Goal: Task Accomplishment & Management: Use online tool/utility

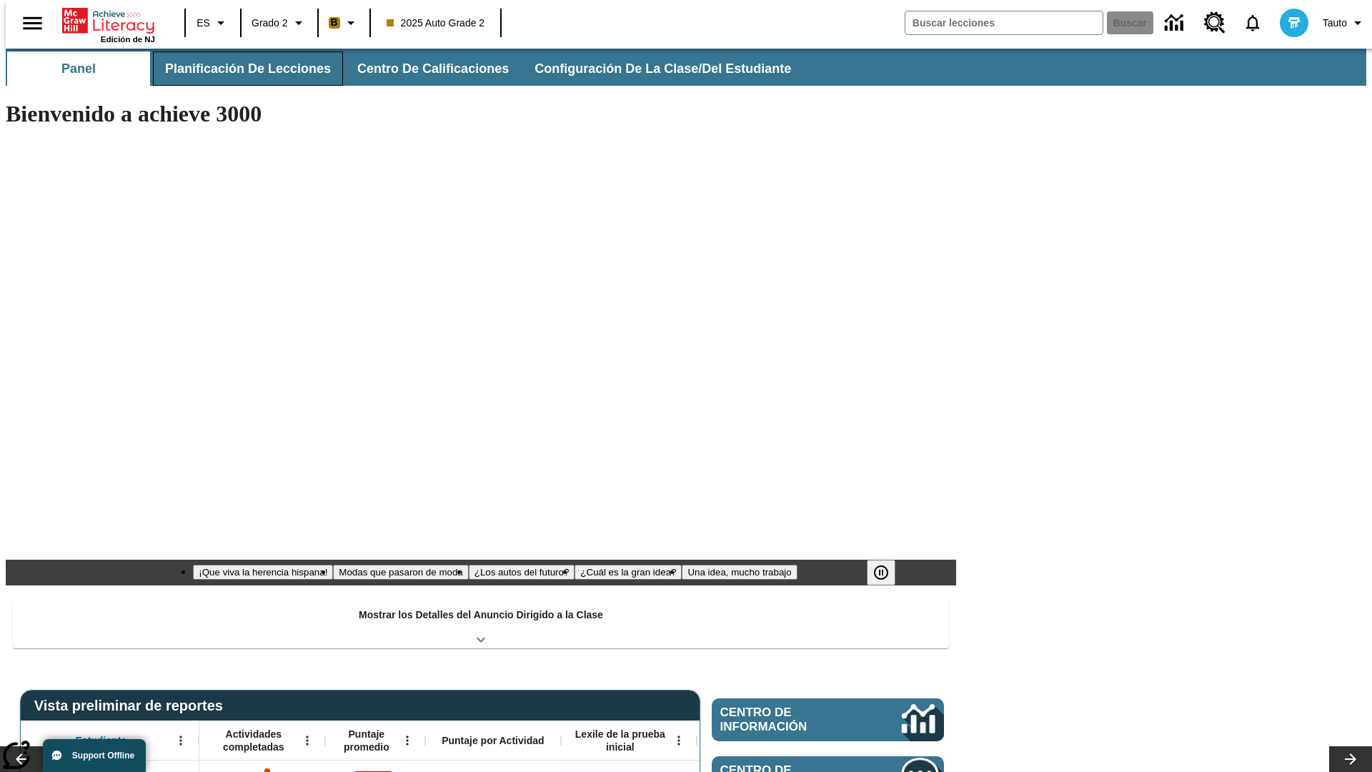
click at [239, 69] on button "Planificación de lecciones" at bounding box center [248, 68] width 190 height 34
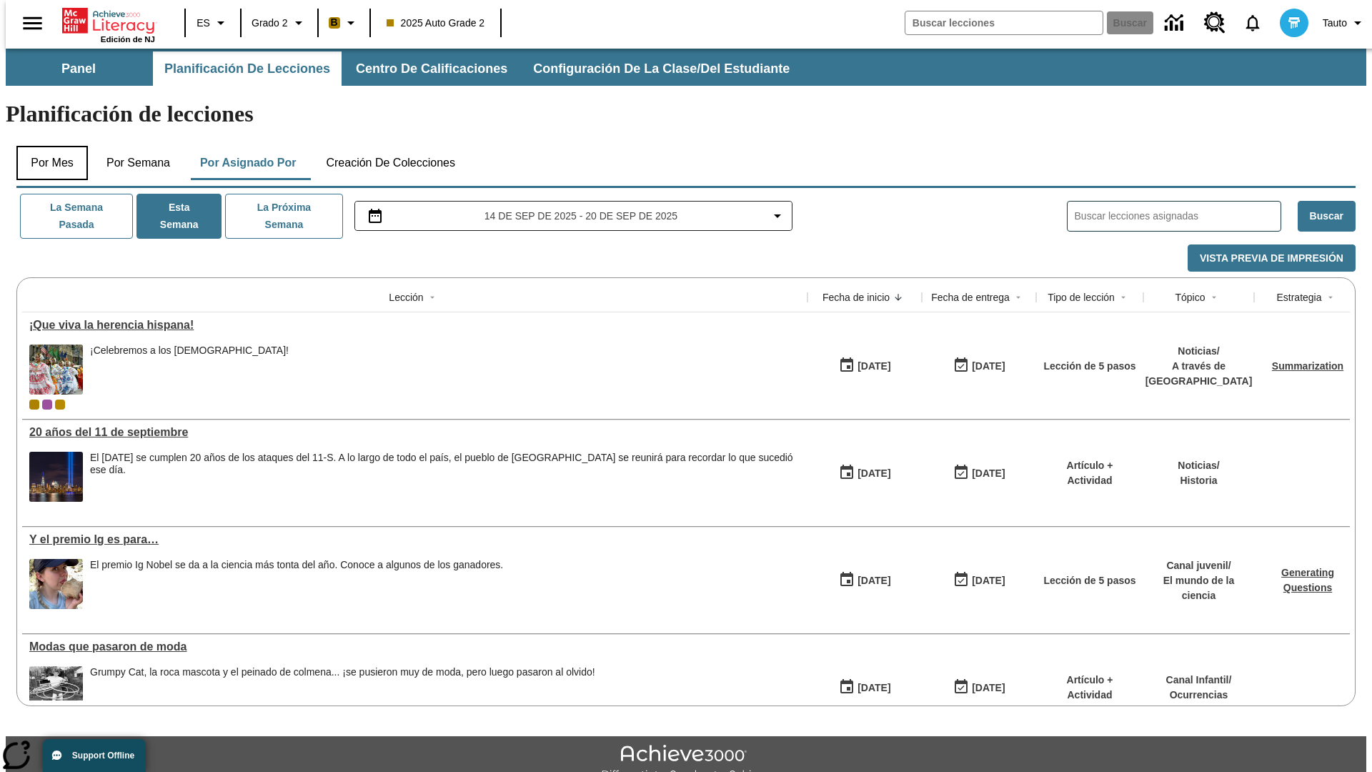
click at [46, 146] on button "Por mes" at bounding box center [51, 163] width 71 height 34
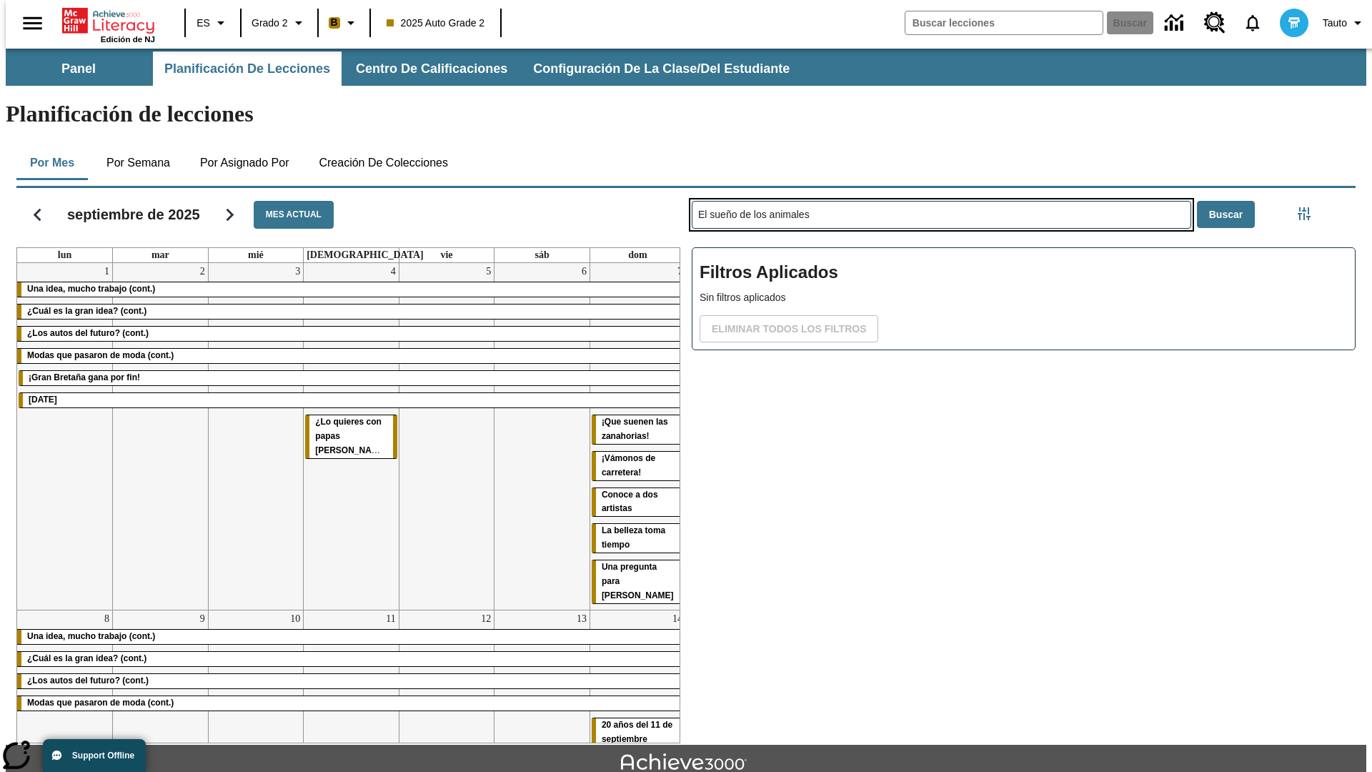
type input "El sueño de los animales"
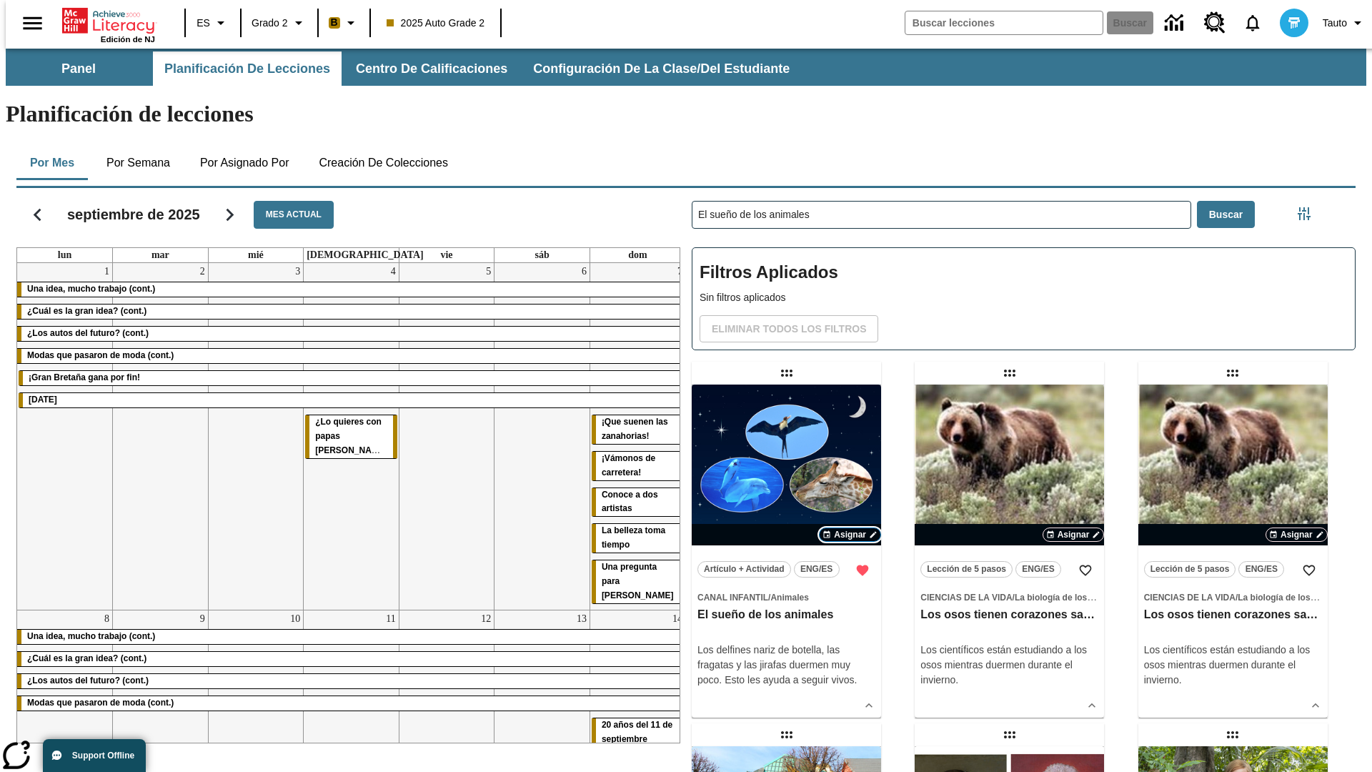
click at [849, 528] on span "Asignar" at bounding box center [850, 534] width 32 height 13
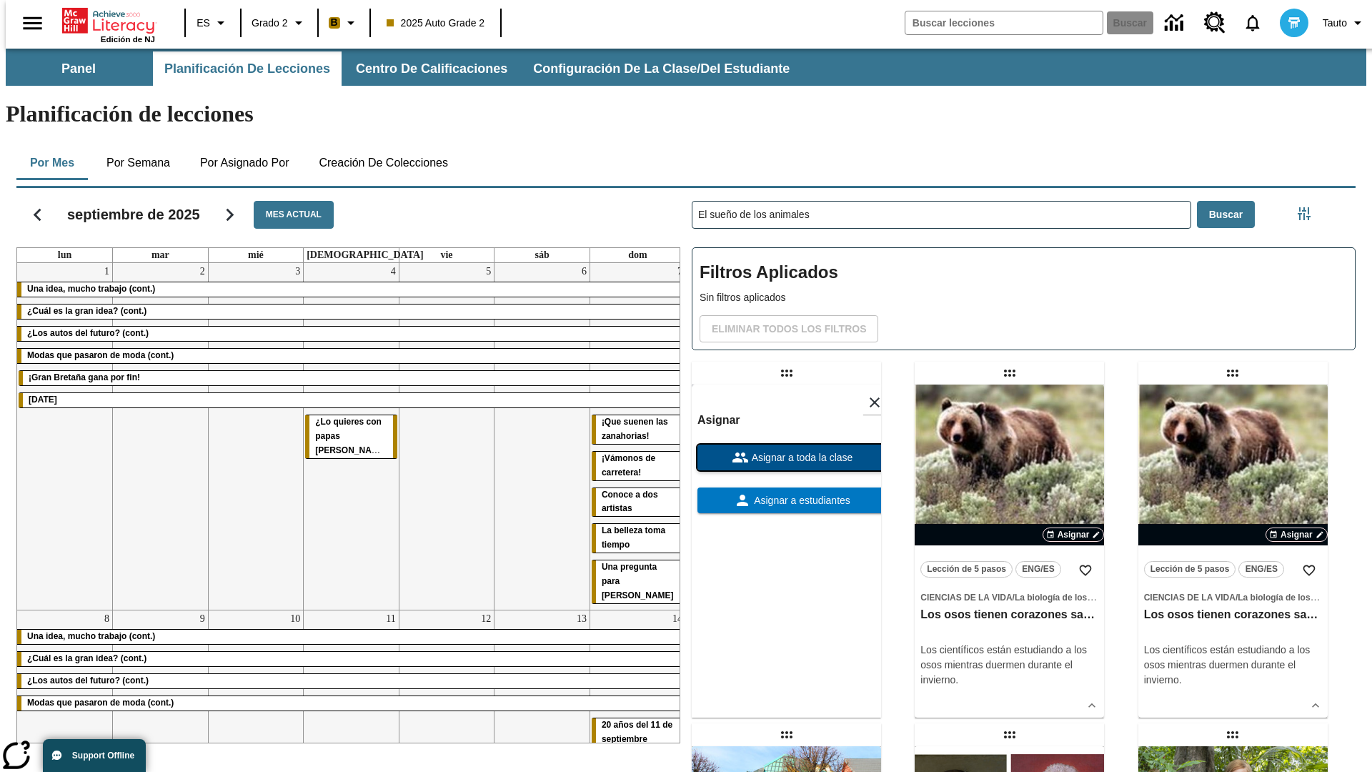
click at [786, 450] on span "Asignar a toda la clase" at bounding box center [801, 457] width 104 height 15
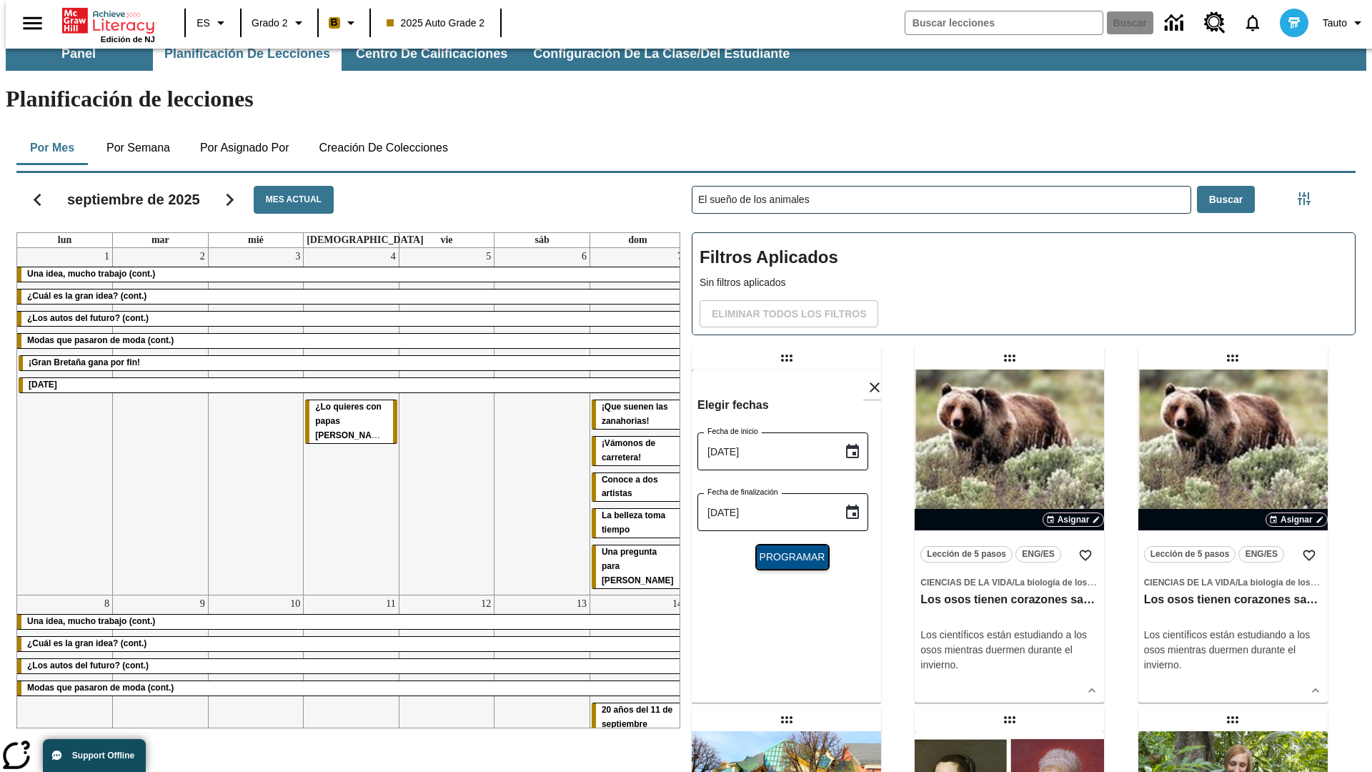
click at [786, 549] on span "Programar" at bounding box center [792, 556] width 66 height 15
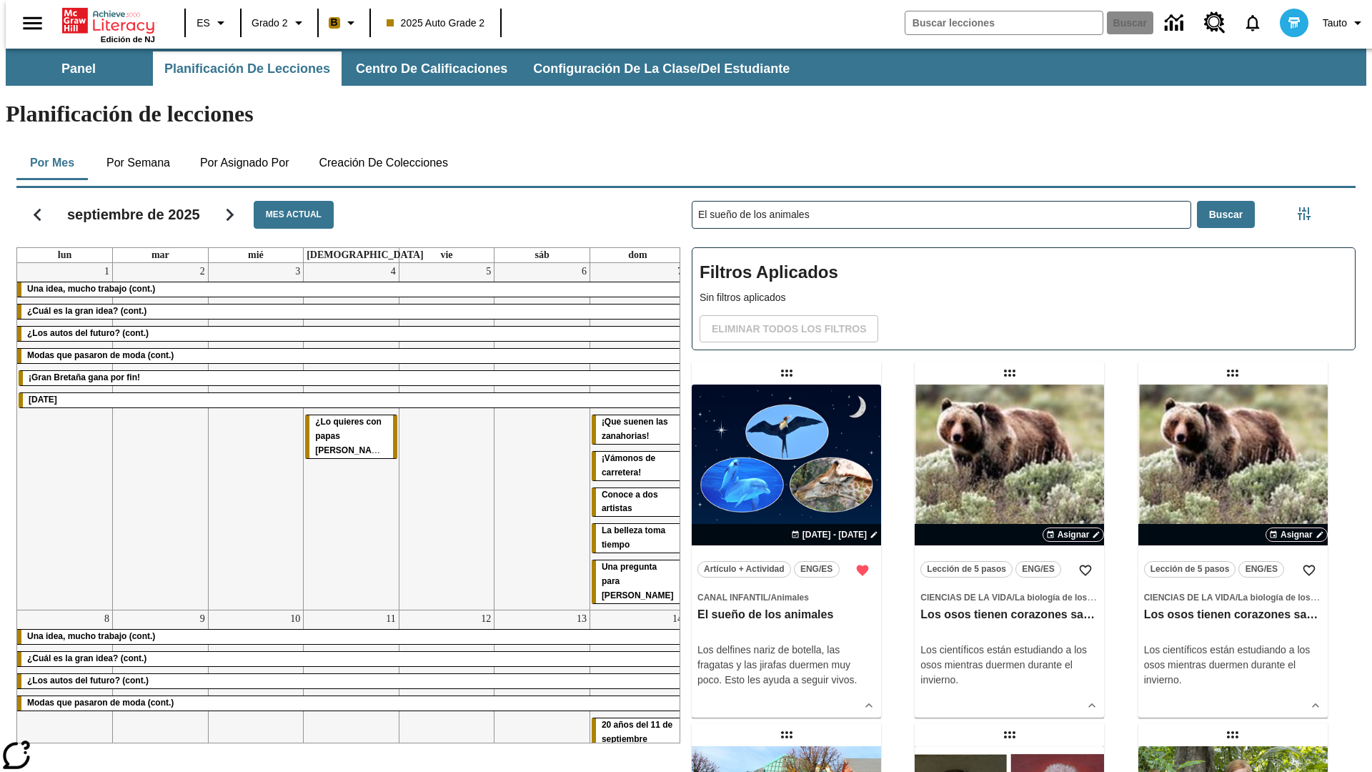
scroll to position [15, 0]
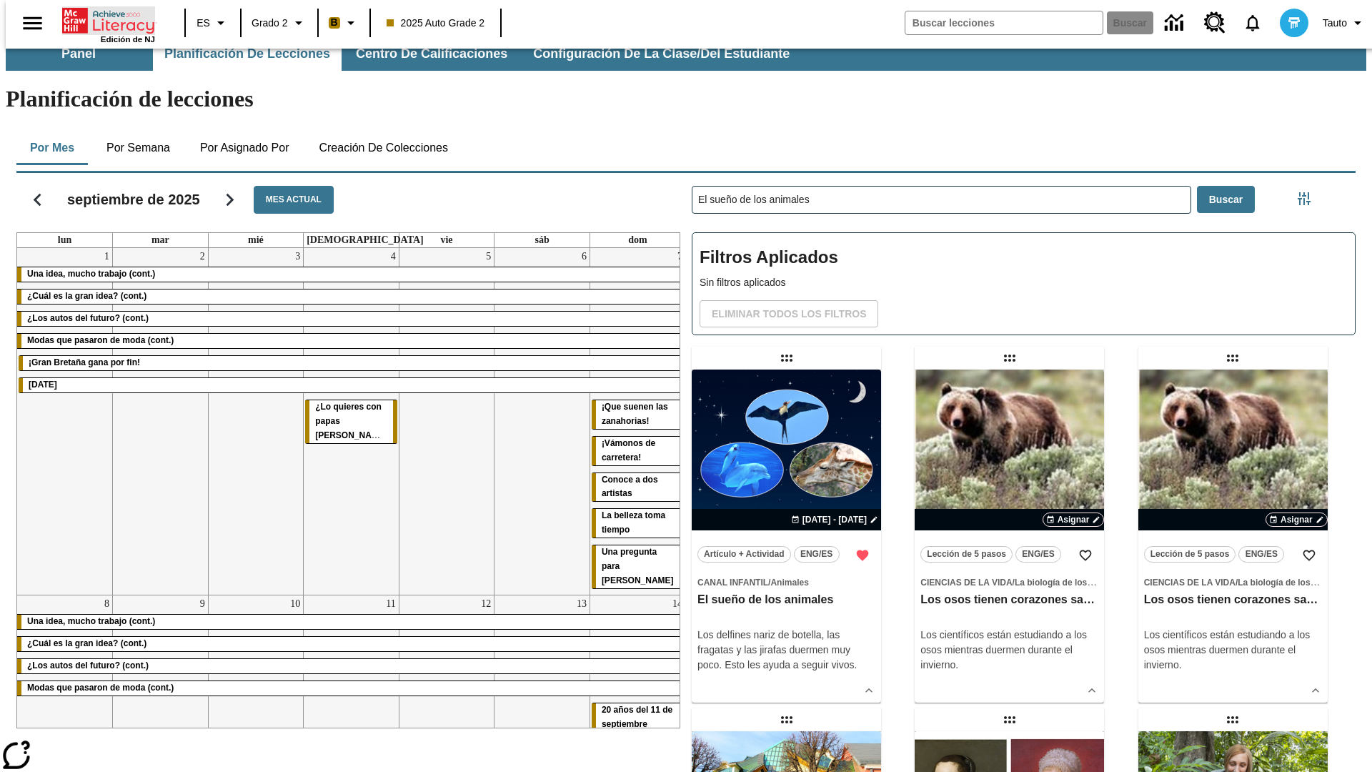
click at [103, 19] on icon "Portada" at bounding box center [109, 20] width 95 height 29
